Goal: Transaction & Acquisition: Purchase product/service

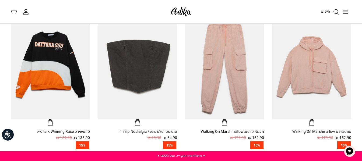
scroll to position [485, 0]
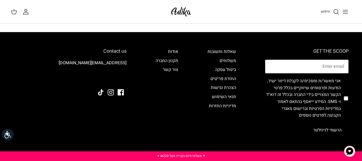
click at [346, 10] on line "Toggle menu" at bounding box center [345, 10] width 5 height 0
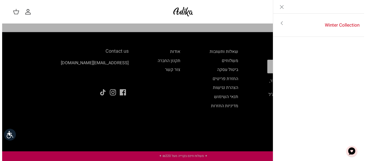
scroll to position [488, 0]
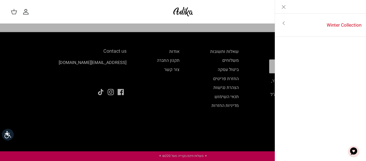
drag, startPoint x: 284, startPoint y: 10, endPoint x: 284, endPoint y: 21, distance: 11.3
click at [284, 10] on icon "Close" at bounding box center [284, 7] width 6 height 6
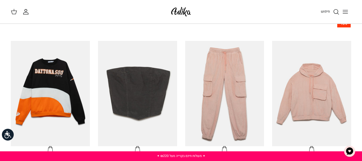
scroll to position [458, 0]
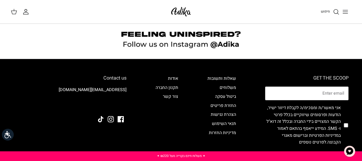
click at [344, 11] on icon "Toggle menu" at bounding box center [345, 12] width 6 height 6
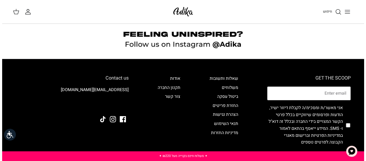
scroll to position [461, 0]
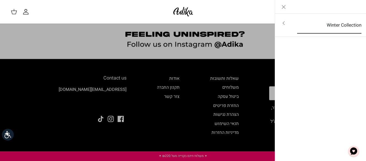
click at [332, 27] on link "Winter Collection" at bounding box center [330, 25] width 74 height 17
click at [348, 22] on link "לכל הפריטים" at bounding box center [321, 23] width 86 height 13
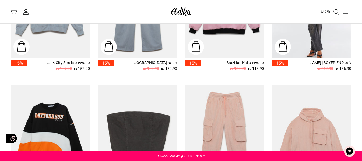
scroll to position [27, 0]
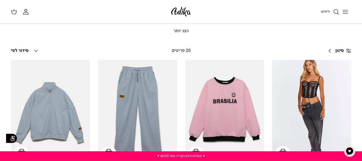
click at [334, 50] on link "סינון Right" at bounding box center [338, 50] width 27 height 13
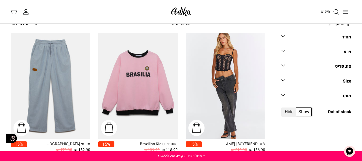
scroll to position [0, 0]
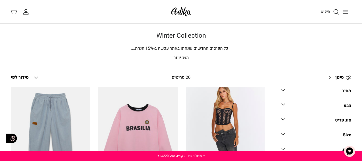
click at [334, 74] on link "סינון Right" at bounding box center [338, 77] width 27 height 13
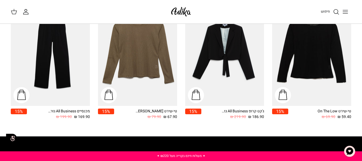
scroll to position [759, 0]
